Goal: Entertainment & Leisure: Browse casually

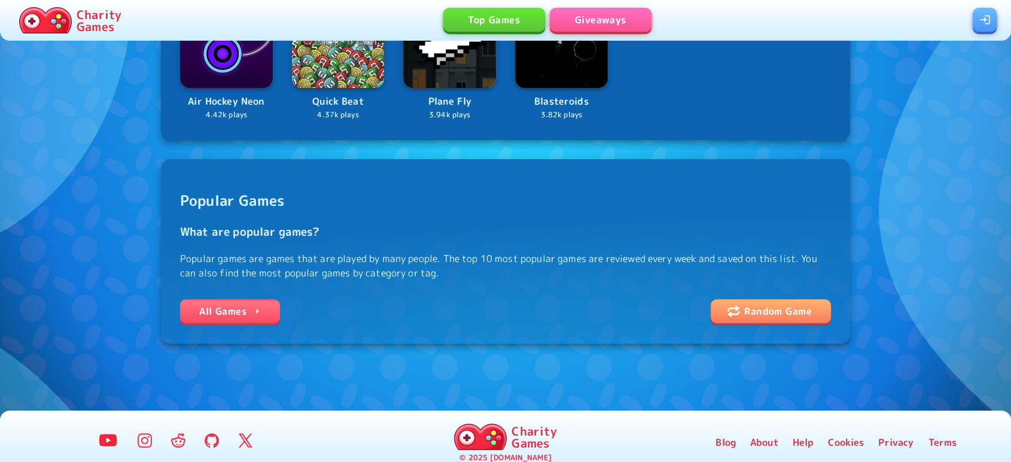
scroll to position [332, 0]
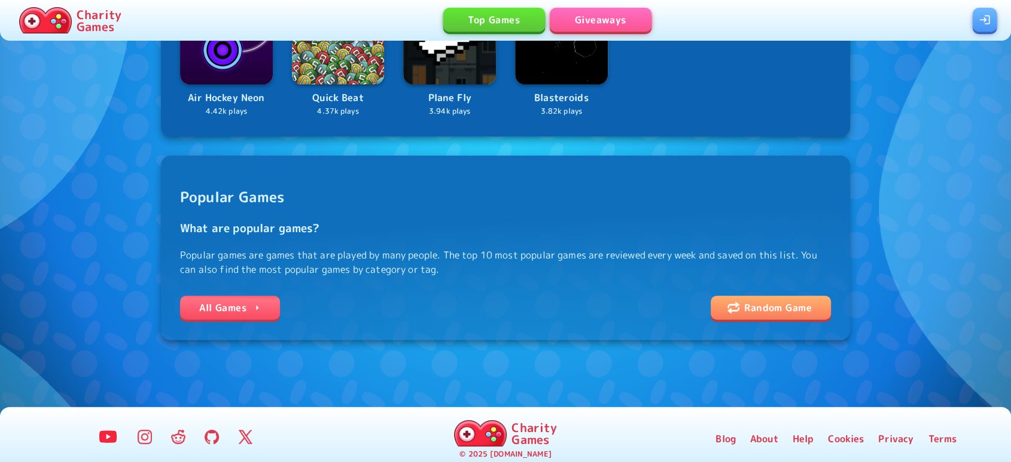
click at [234, 307] on link "All Games" at bounding box center [230, 307] width 100 height 24
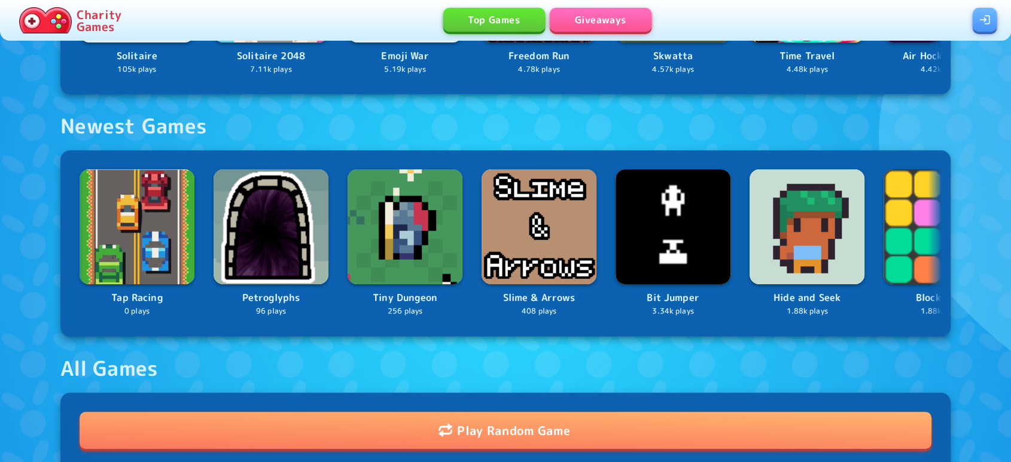
scroll to position [809, 0]
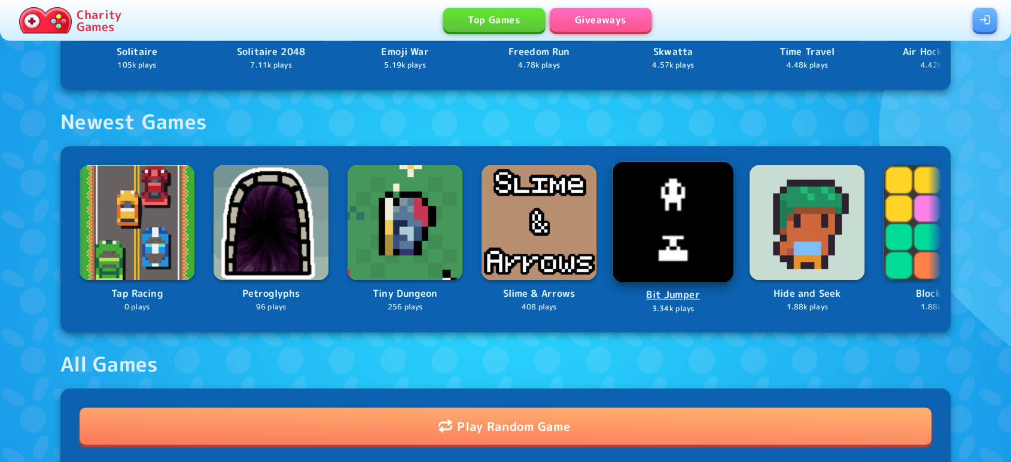
click at [688, 238] on img at bounding box center [672, 222] width 121 height 121
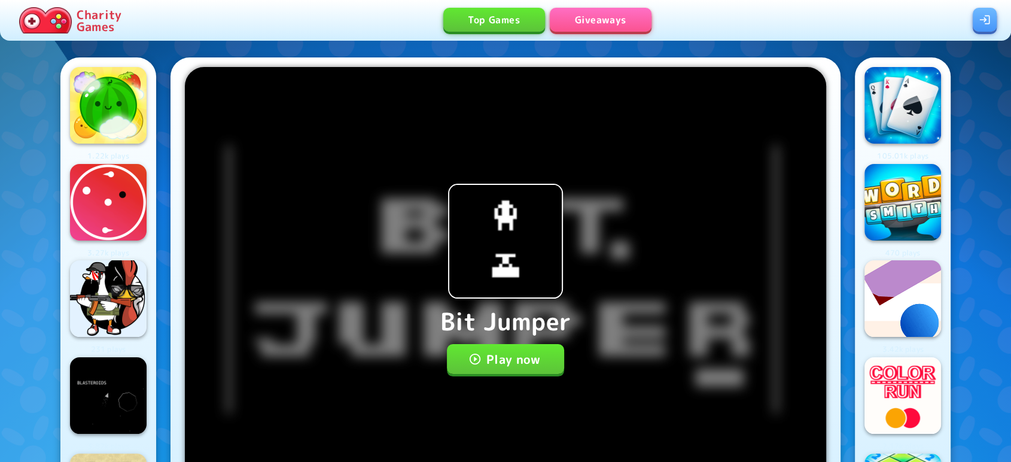
click at [473, 367] on button "Play now" at bounding box center [506, 359] width 118 height 30
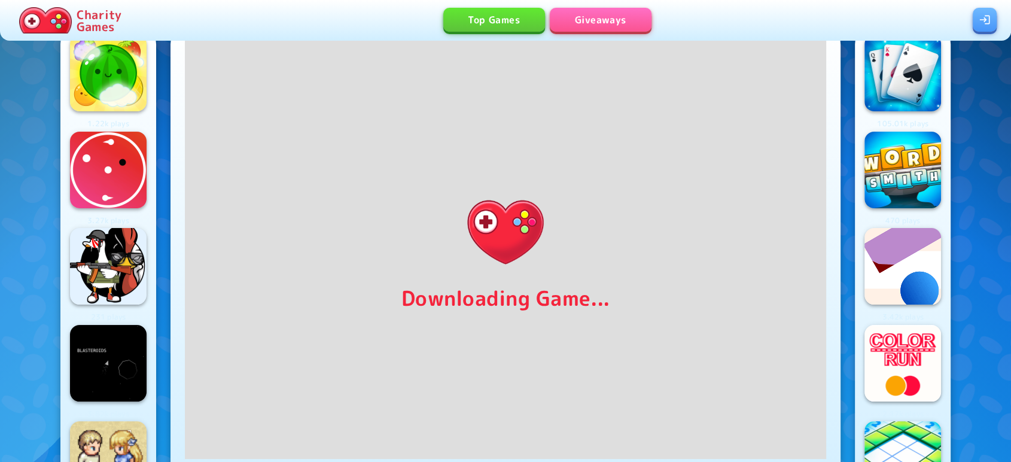
scroll to position [175, 0]
